Goal: Information Seeking & Learning: Find specific page/section

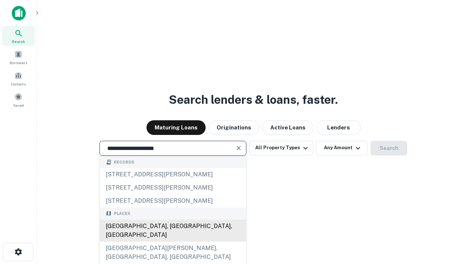
click at [173, 242] on div "[GEOGRAPHIC_DATA], [GEOGRAPHIC_DATA], [GEOGRAPHIC_DATA]" at bounding box center [173, 231] width 146 height 22
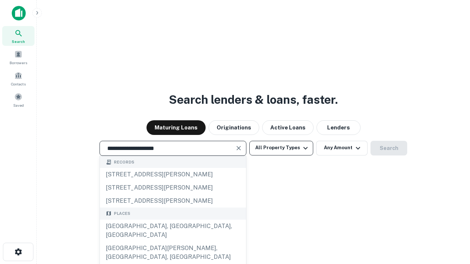
type input "**********"
click at [281, 148] on button "All Property Types" at bounding box center [281, 148] width 64 height 15
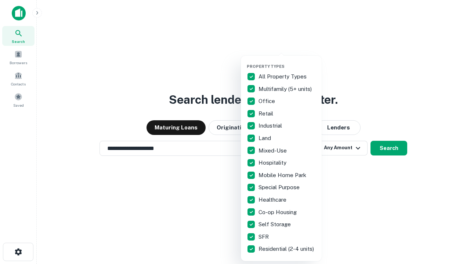
click at [287, 62] on button "button" at bounding box center [287, 62] width 81 height 0
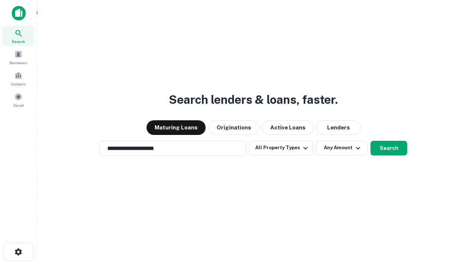
scroll to position [4, 89]
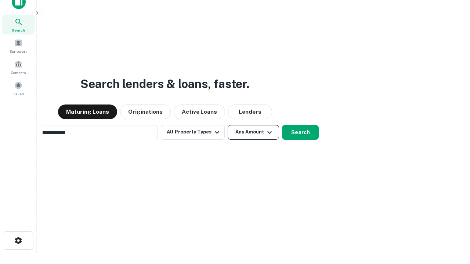
click at [228, 125] on button "Any Amount" at bounding box center [253, 132] width 51 height 15
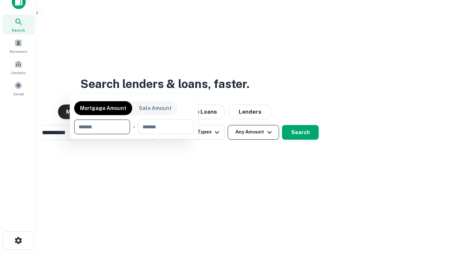
scroll to position [12, 0]
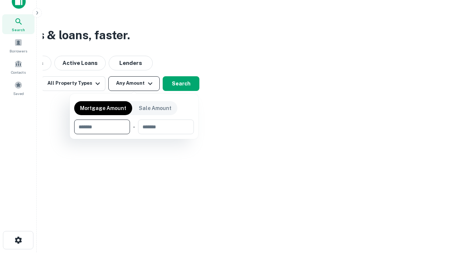
type input "*******"
click at [134, 134] on button "button" at bounding box center [134, 134] width 120 height 0
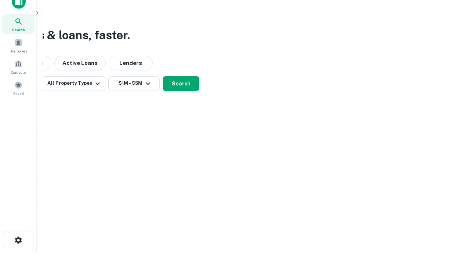
scroll to position [11, 0]
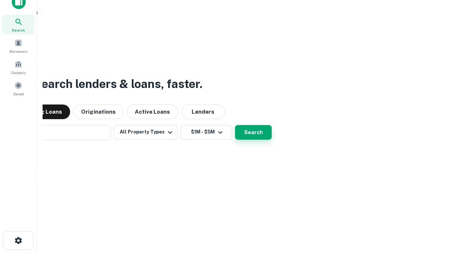
click at [235, 125] on button "Search" at bounding box center [253, 132] width 37 height 15
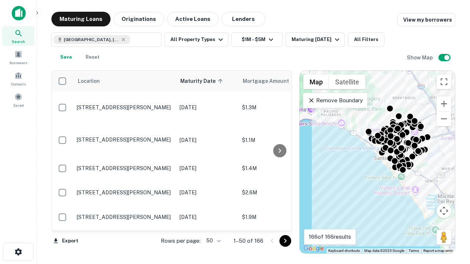
click at [212, 241] on body "Search Borrowers Contacts Saved Maturing Loans Originations Active Loans Lender…" at bounding box center [235, 132] width 470 height 264
click at [213, 223] on li "25" at bounding box center [212, 222] width 21 height 13
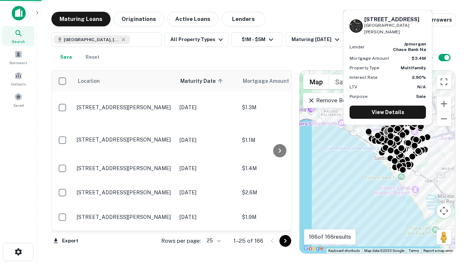
click at [285, 241] on icon "Go to next page" at bounding box center [285, 241] width 9 height 9
